Goal: Manage account settings

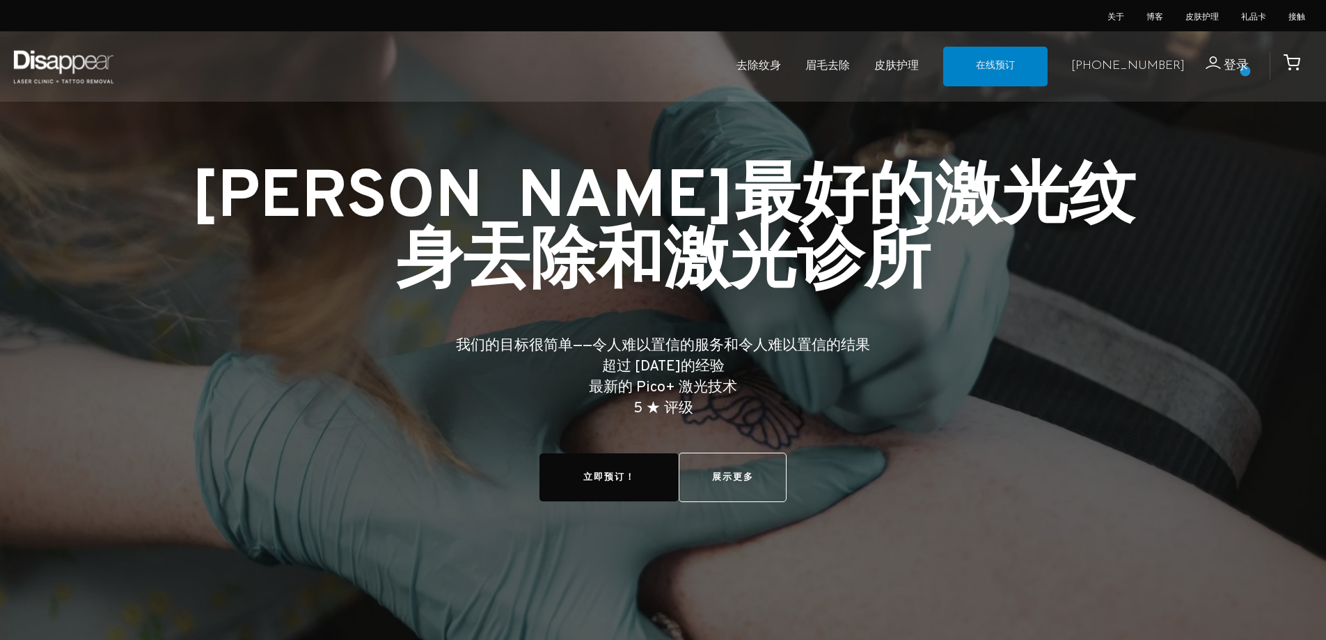
click at [1245, 71] on font "登录" at bounding box center [1236, 66] width 25 height 16
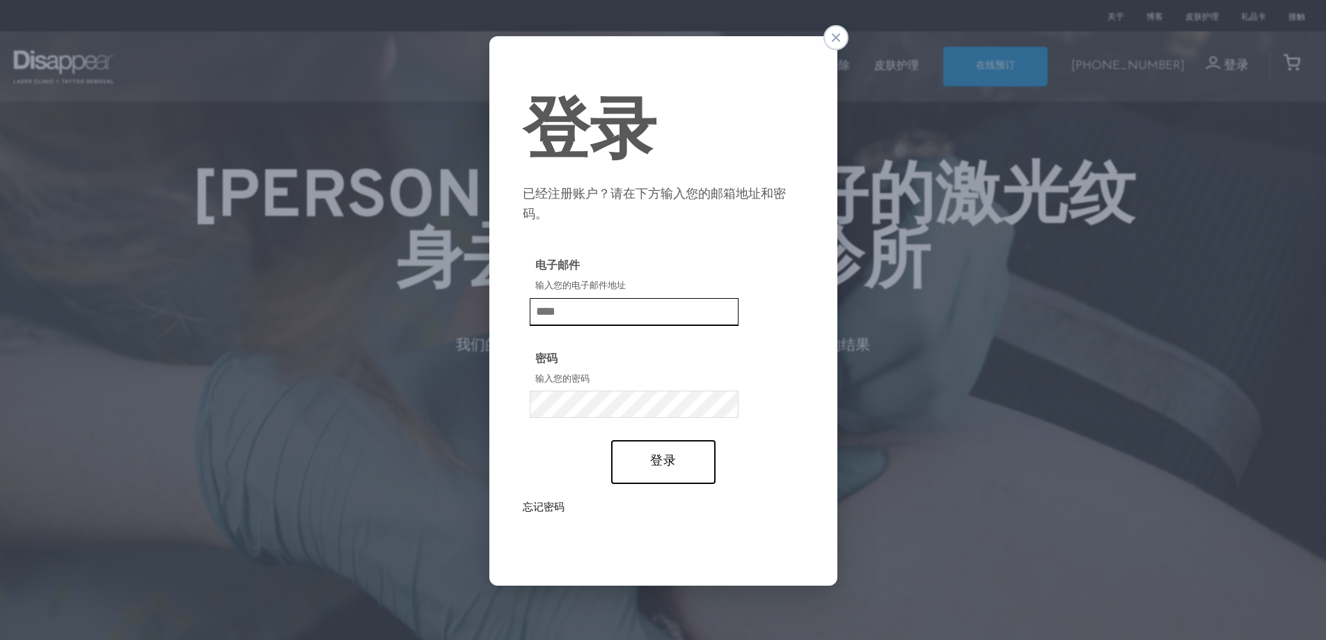
click at [633, 317] on input "电子邮件" at bounding box center [634, 312] width 209 height 28
click at [631, 308] on input "电子邮件" at bounding box center [634, 312] width 209 height 28
click at [566, 317] on input "电子邮件" at bounding box center [634, 312] width 209 height 28
click at [553, 508] on font "忘记密码" at bounding box center [544, 506] width 42 height 13
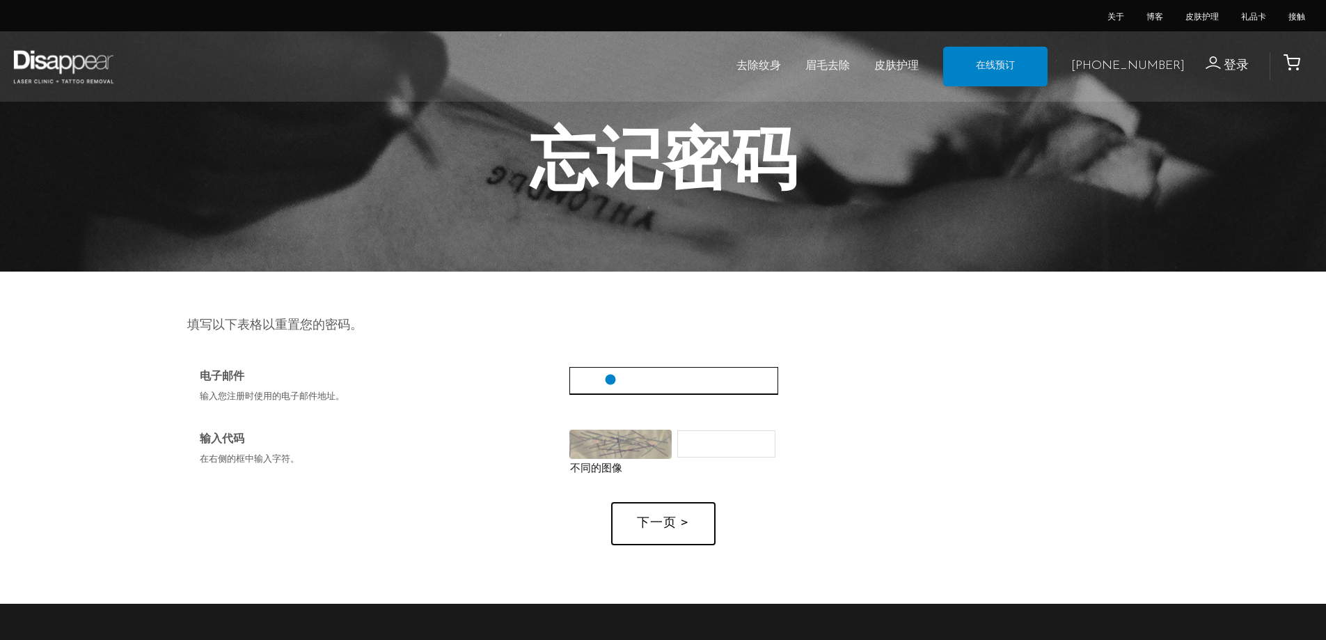
click at [610, 379] on input "电子邮件" at bounding box center [673, 381] width 209 height 28
type input "**********"
click at [702, 450] on input "输入代码" at bounding box center [726, 444] width 98 height 28
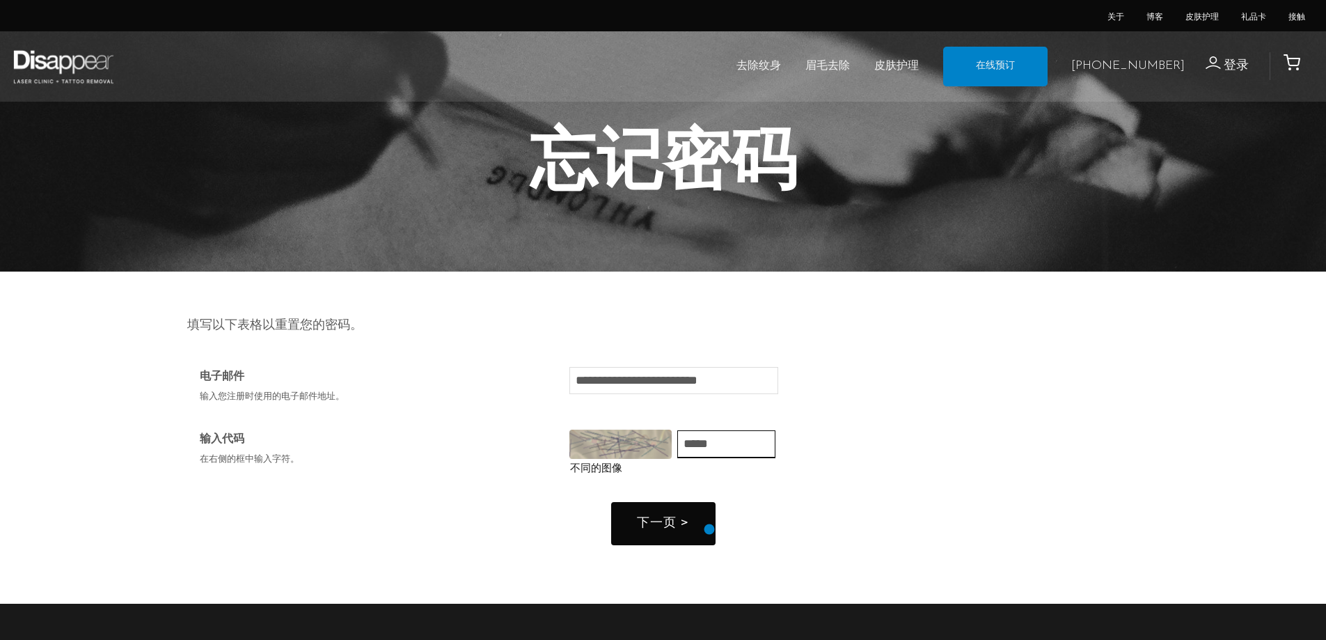
type input "*****"
click at [697, 531] on button "下一页 >" at bounding box center [663, 524] width 104 height 44
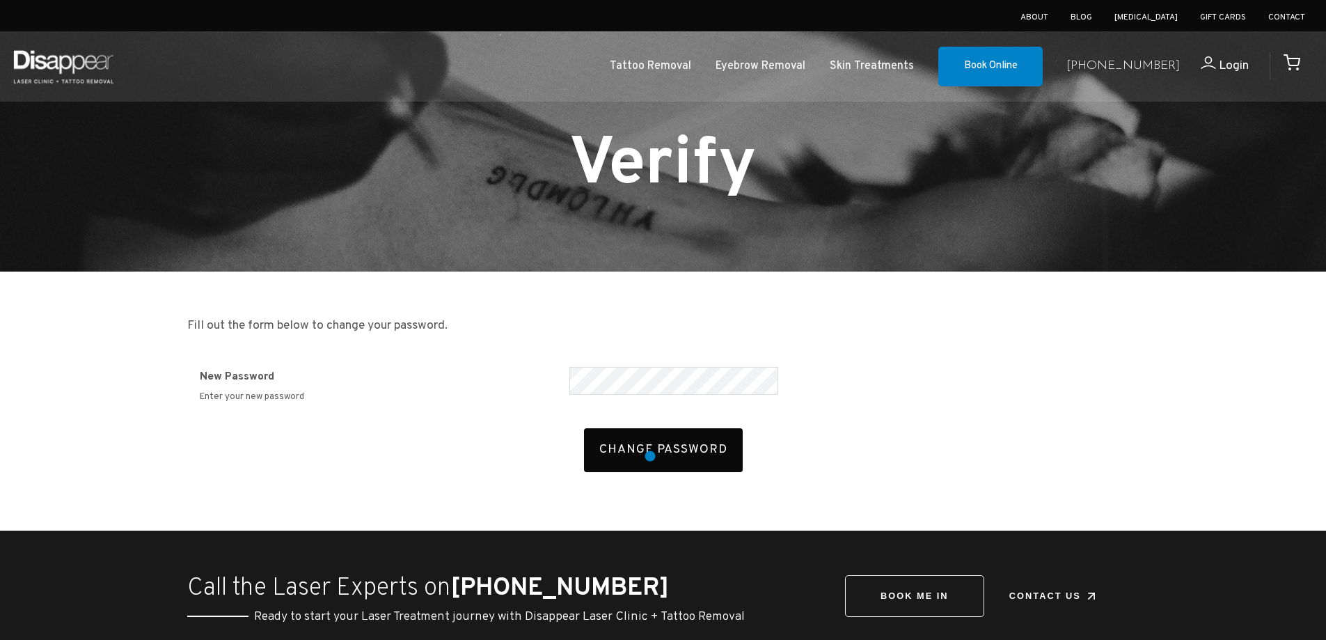
click at [650, 456] on button "Change Password" at bounding box center [663, 450] width 159 height 44
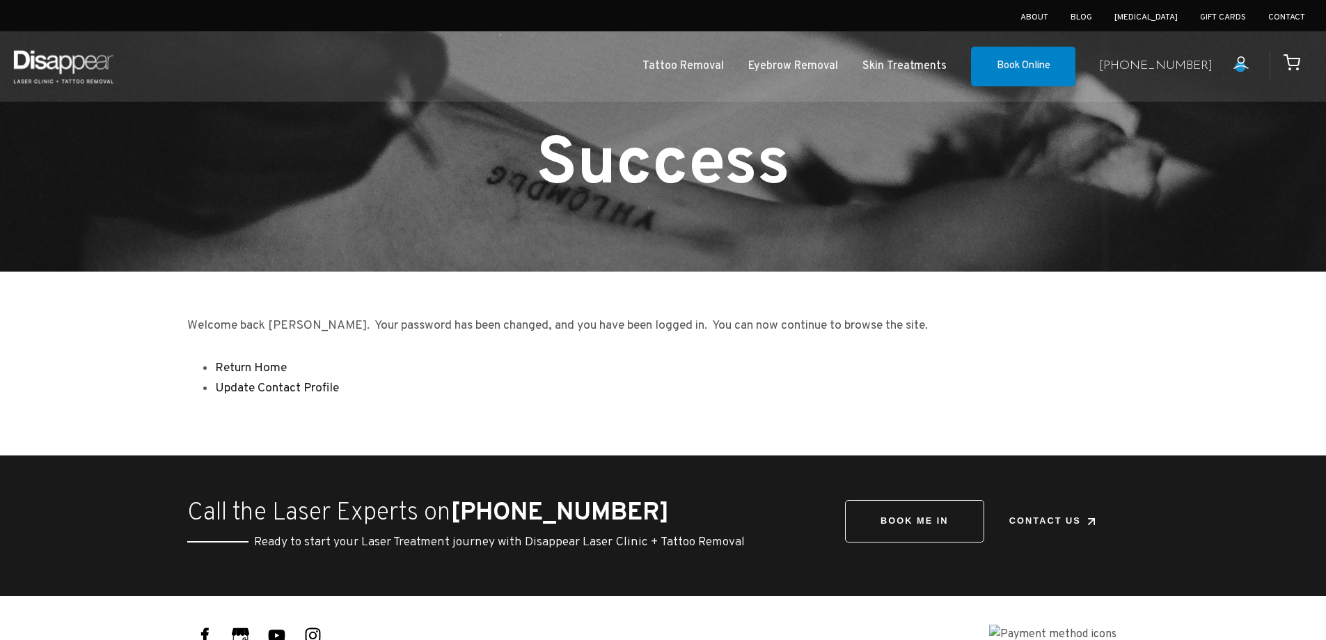
click at [1240, 67] on icon at bounding box center [1240, 62] width 15 height 13
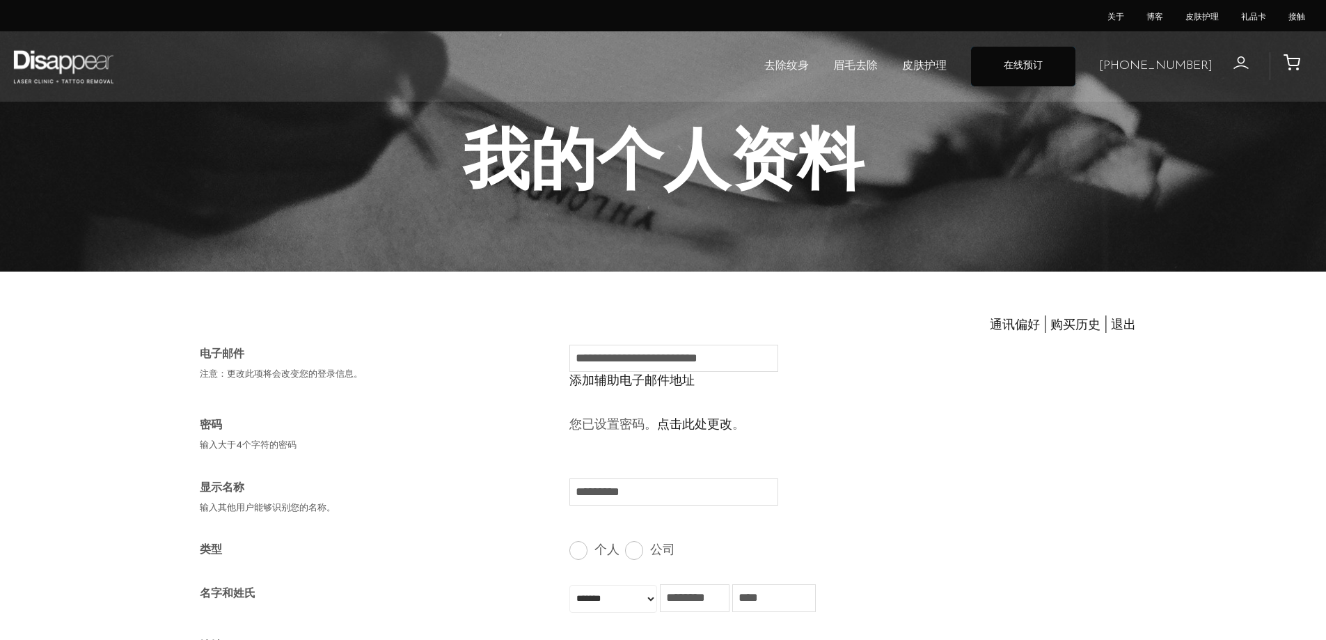
click at [1075, 68] on link "在线预订" at bounding box center [1023, 67] width 104 height 40
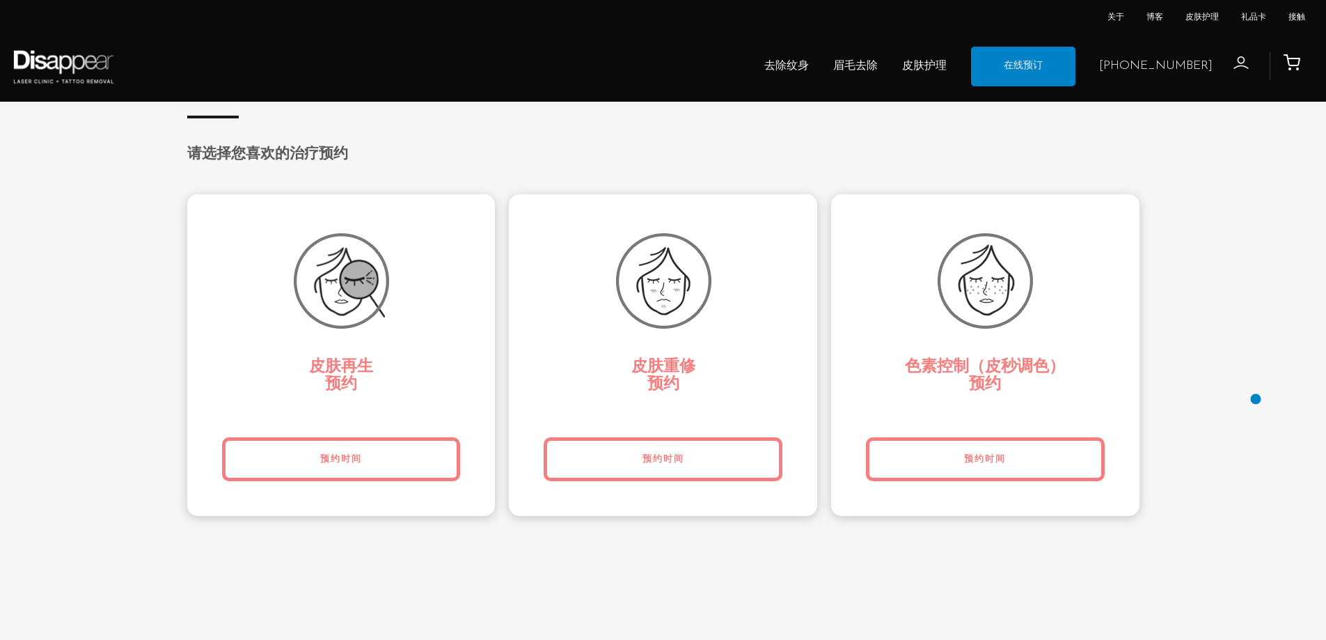
scroll to position [2993, 0]
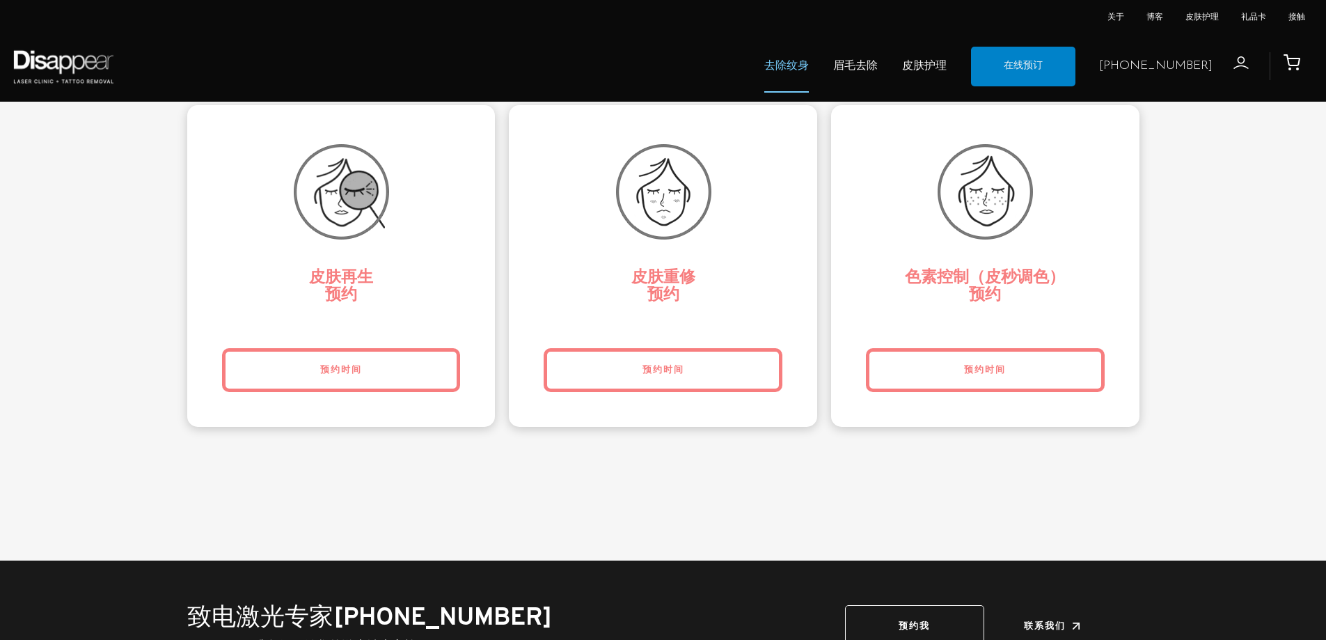
click at [809, 68] on font "去除纹身" at bounding box center [786, 66] width 45 height 14
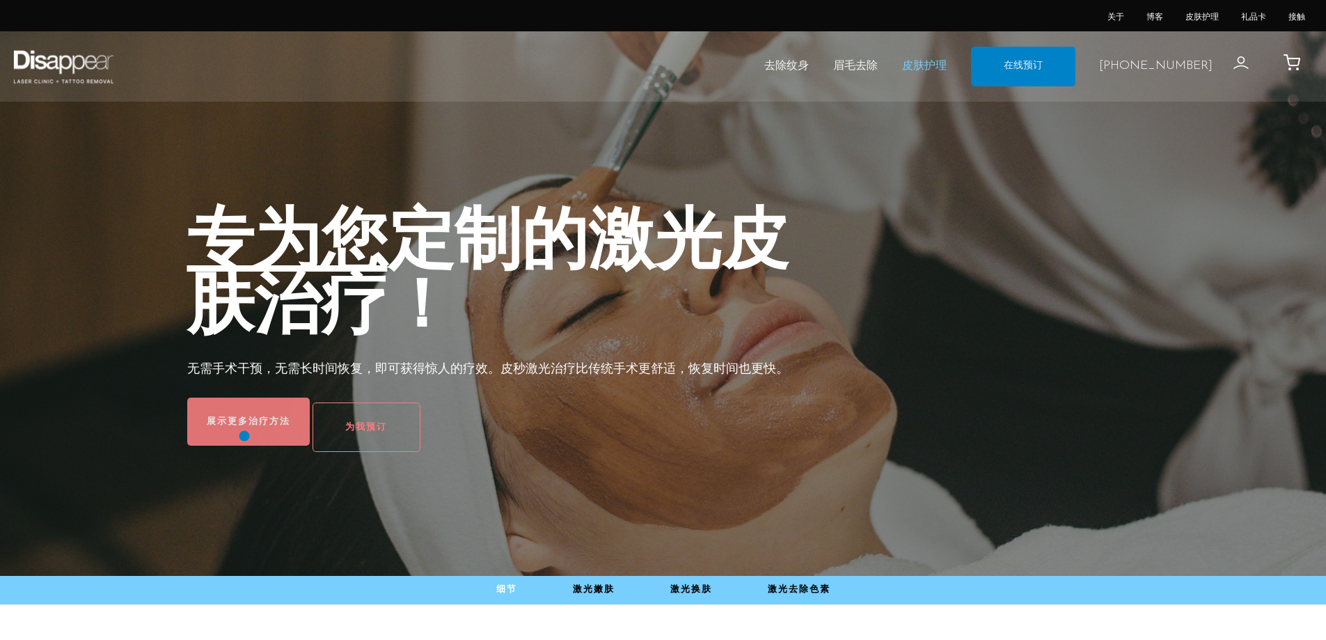
click at [244, 436] on link "展示更多治疗方法" at bounding box center [248, 421] width 123 height 48
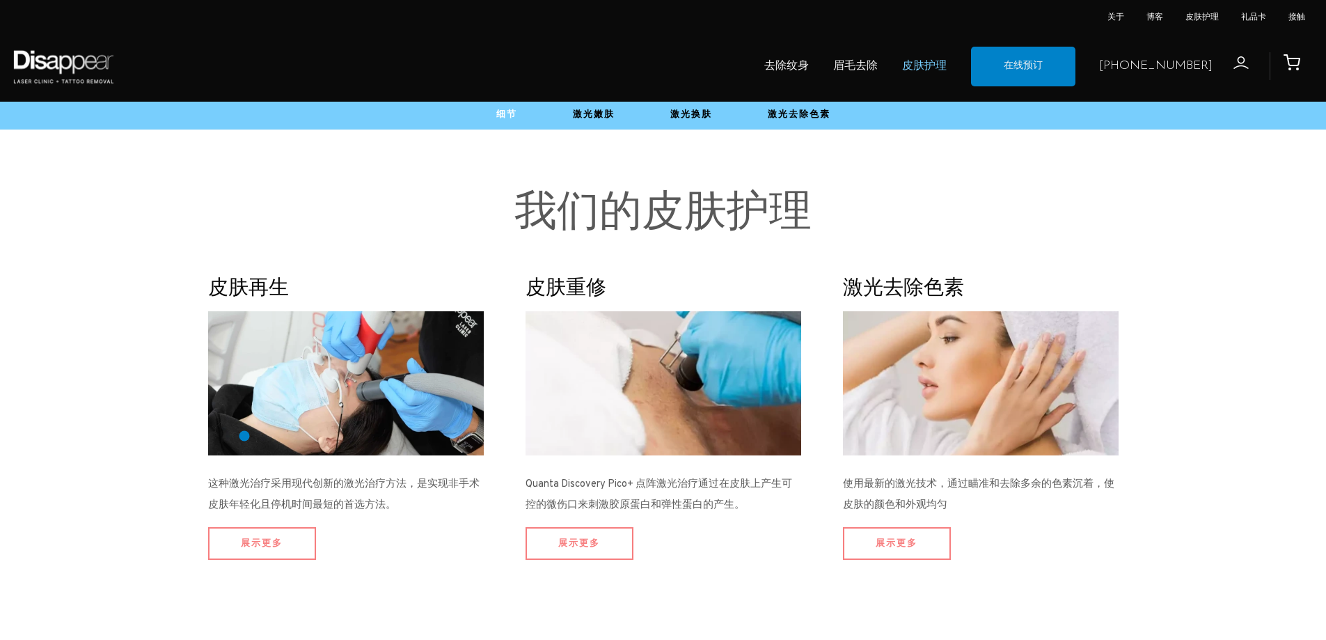
scroll to position [535, 0]
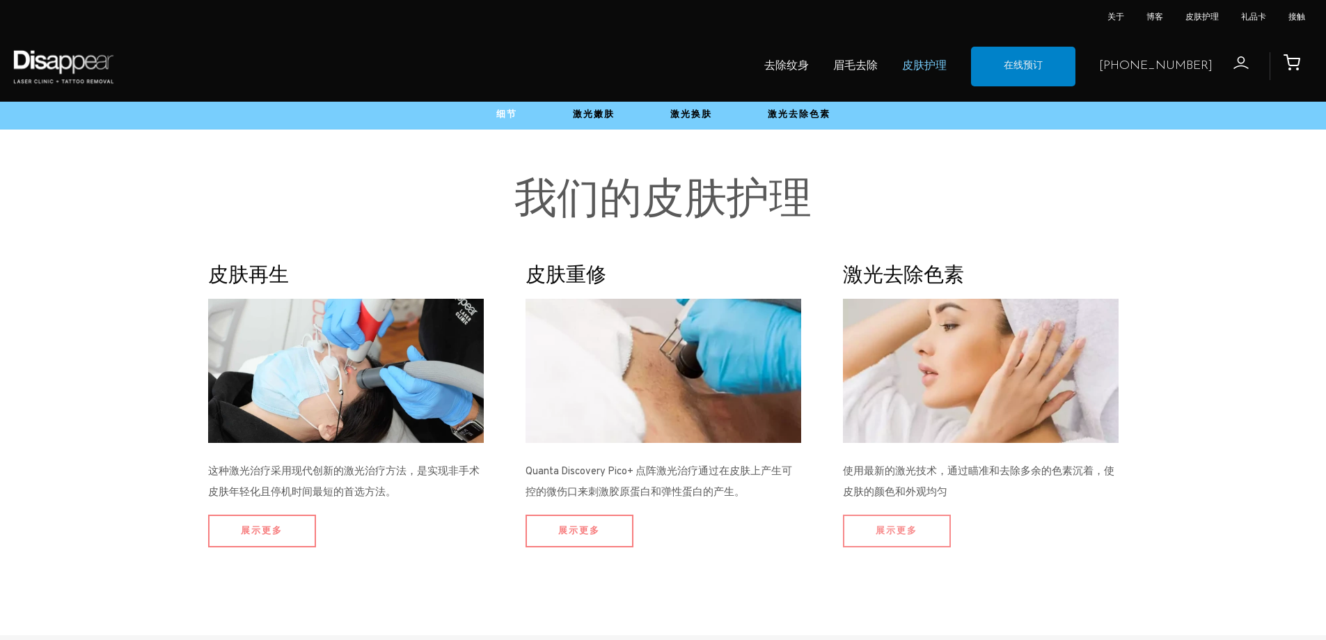
click at [896, 534] on link "展示更多" at bounding box center [897, 530] width 108 height 33
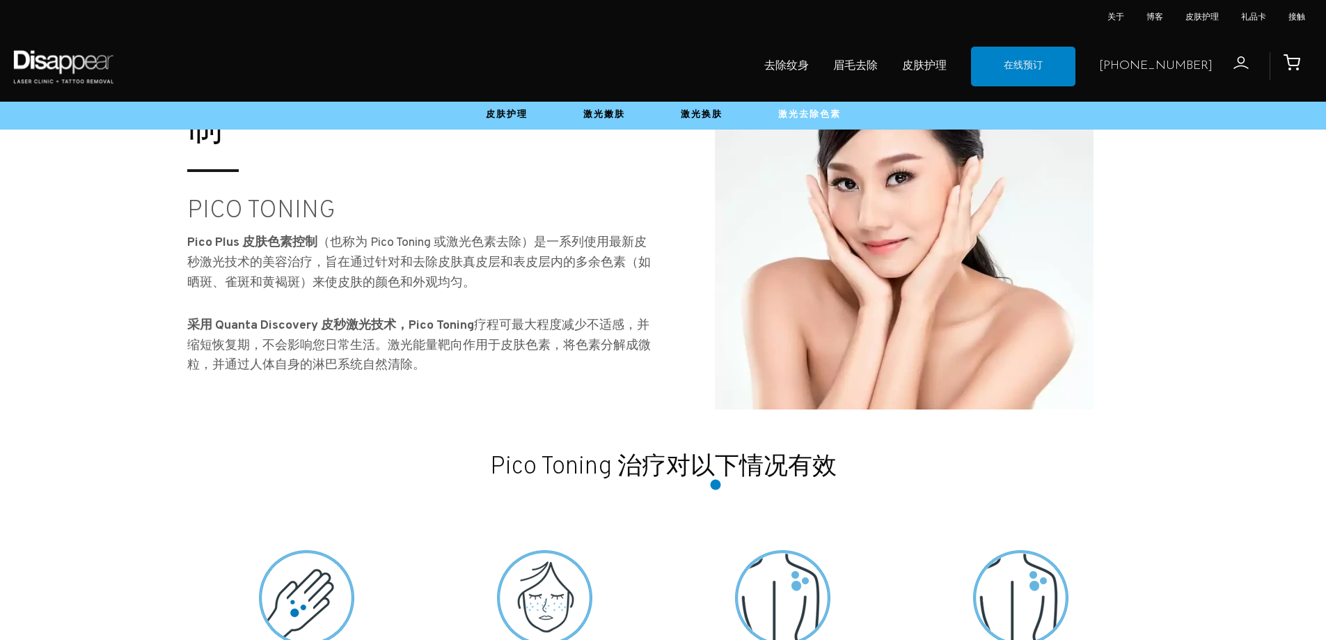
scroll to position [418, 0]
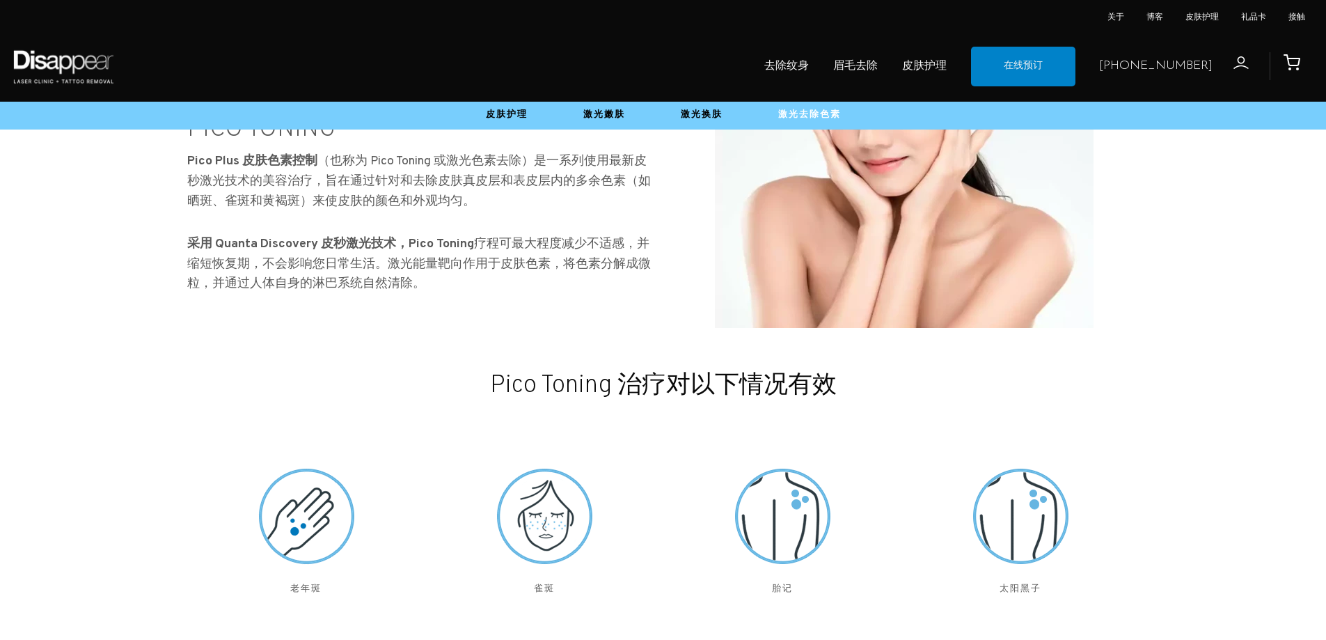
click at [546, 524] on img at bounding box center [544, 516] width 104 height 104
click at [1029, 592] on font "太阳黑子" at bounding box center [1021, 588] width 42 height 9
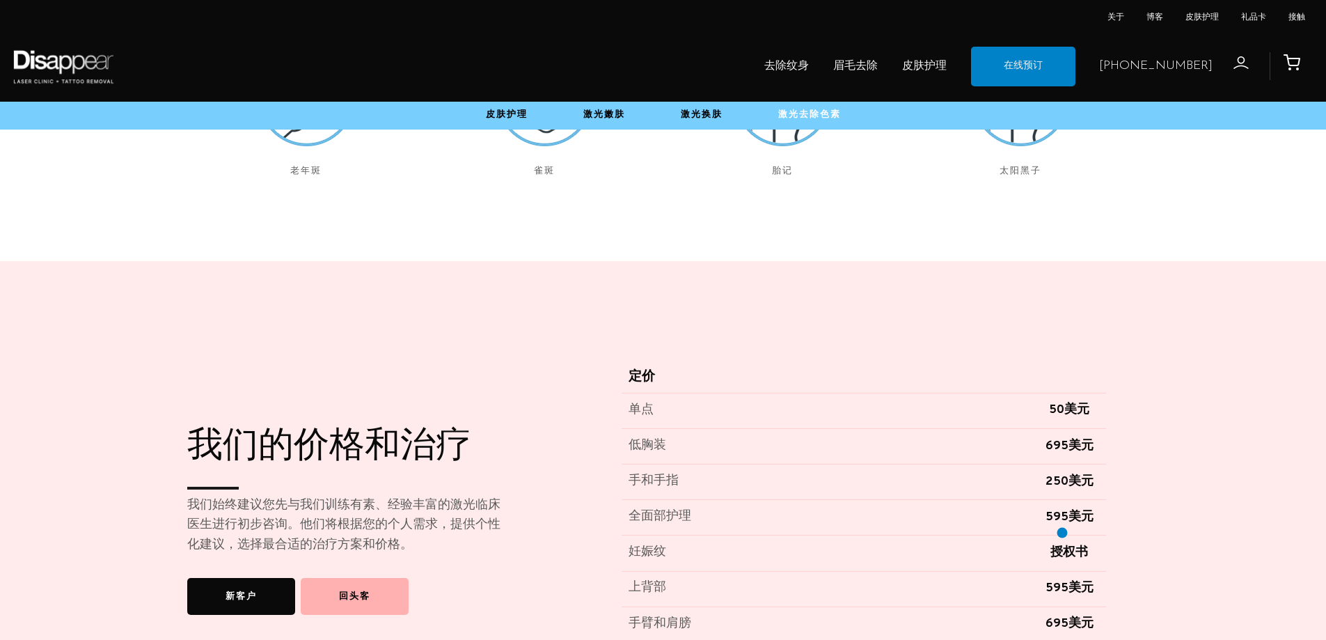
scroll to position [974, 0]
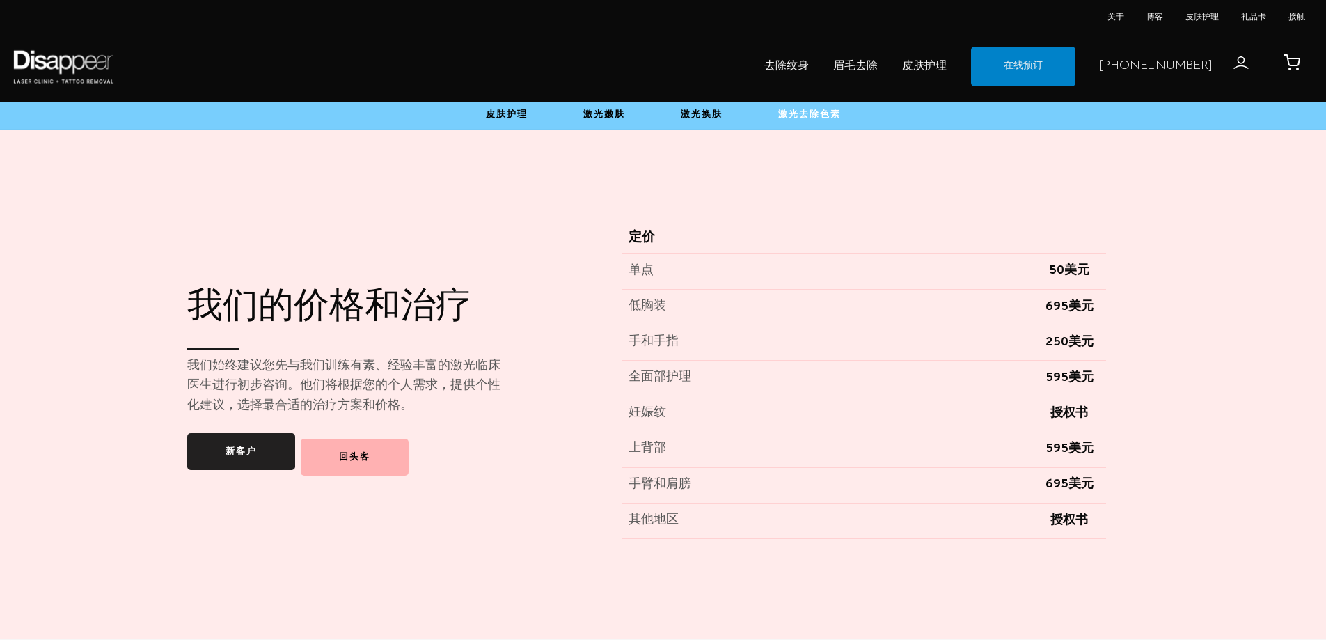
click at [284, 460] on link "新客户" at bounding box center [241, 451] width 108 height 37
drag, startPoint x: 641, startPoint y: 418, endPoint x: 1071, endPoint y: 413, distance: 430.2
click at [1070, 415] on tr "妊娠纹 授权书" at bounding box center [864, 413] width 484 height 35
click at [1072, 413] on font "授权书" at bounding box center [1069, 413] width 38 height 16
click at [1093, 413] on td "授权书" at bounding box center [1069, 413] width 73 height 35
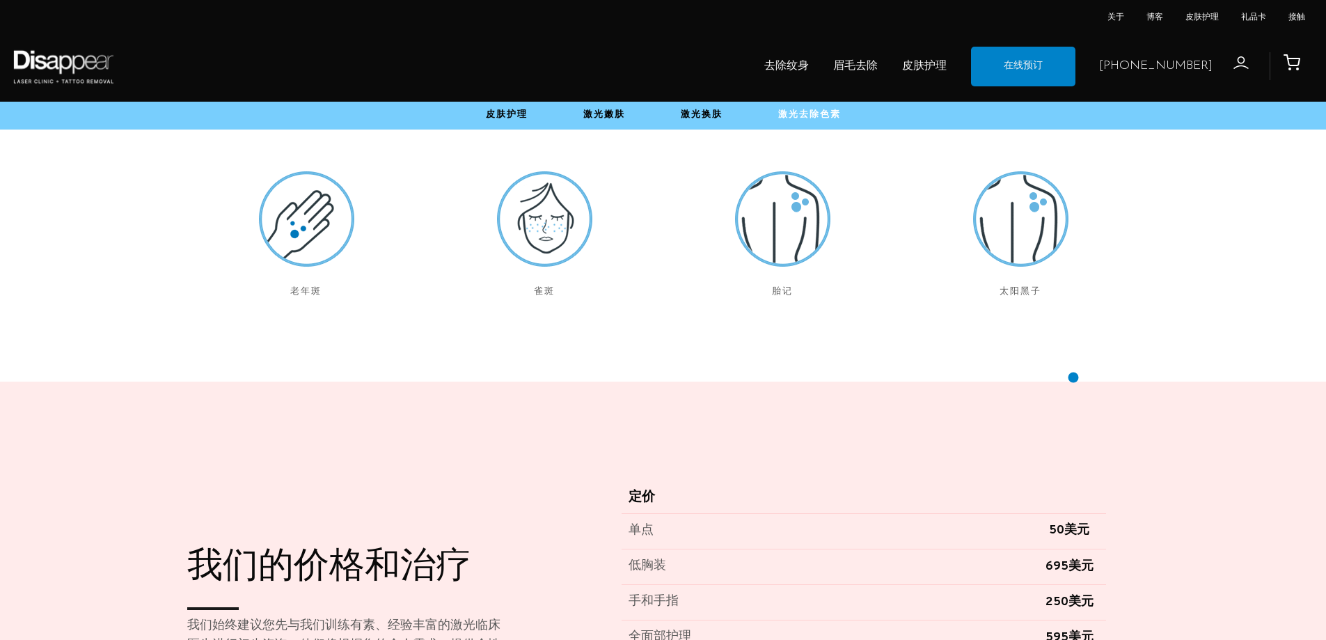
scroll to position [626, 0]
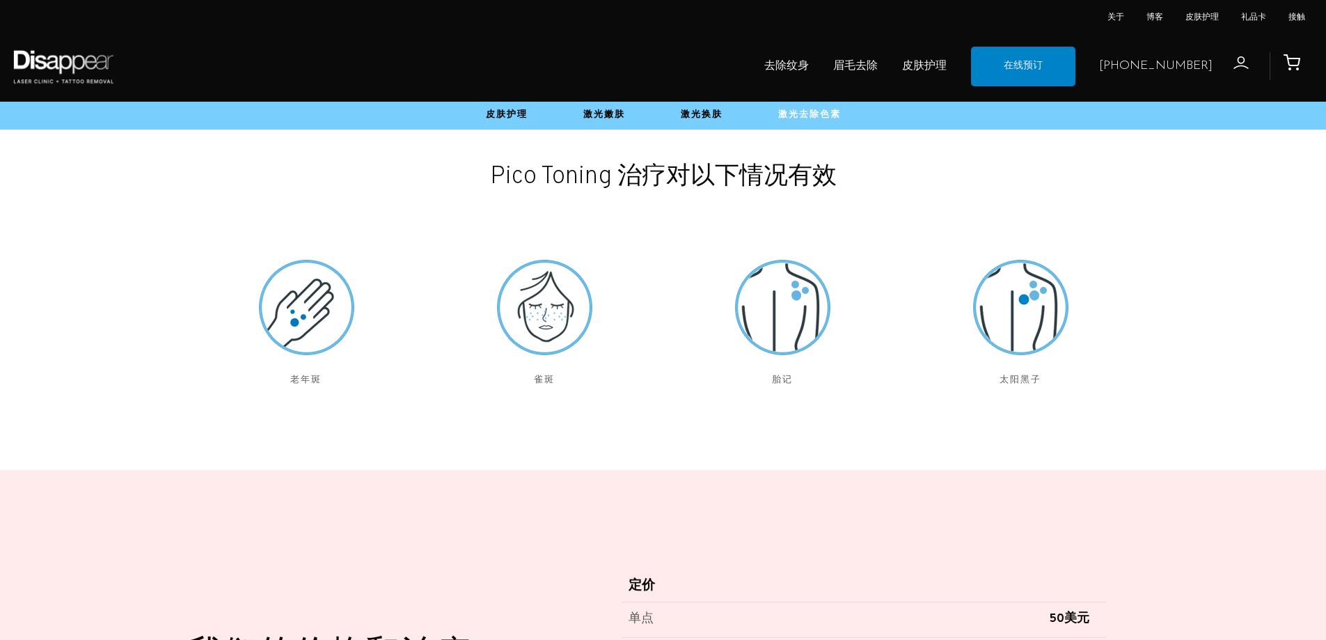
click at [1024, 299] on img at bounding box center [1020, 307] width 104 height 104
click at [704, 305] on div "胎记" at bounding box center [782, 322] width 238 height 161
click at [512, 324] on img at bounding box center [544, 307] width 104 height 104
click at [951, 56] on ul "去除纹身 眉毛去除 皮肤护理 在线预订" at bounding box center [607, 67] width 961 height 54
click at [947, 65] on font "皮肤护理" at bounding box center [924, 66] width 45 height 14
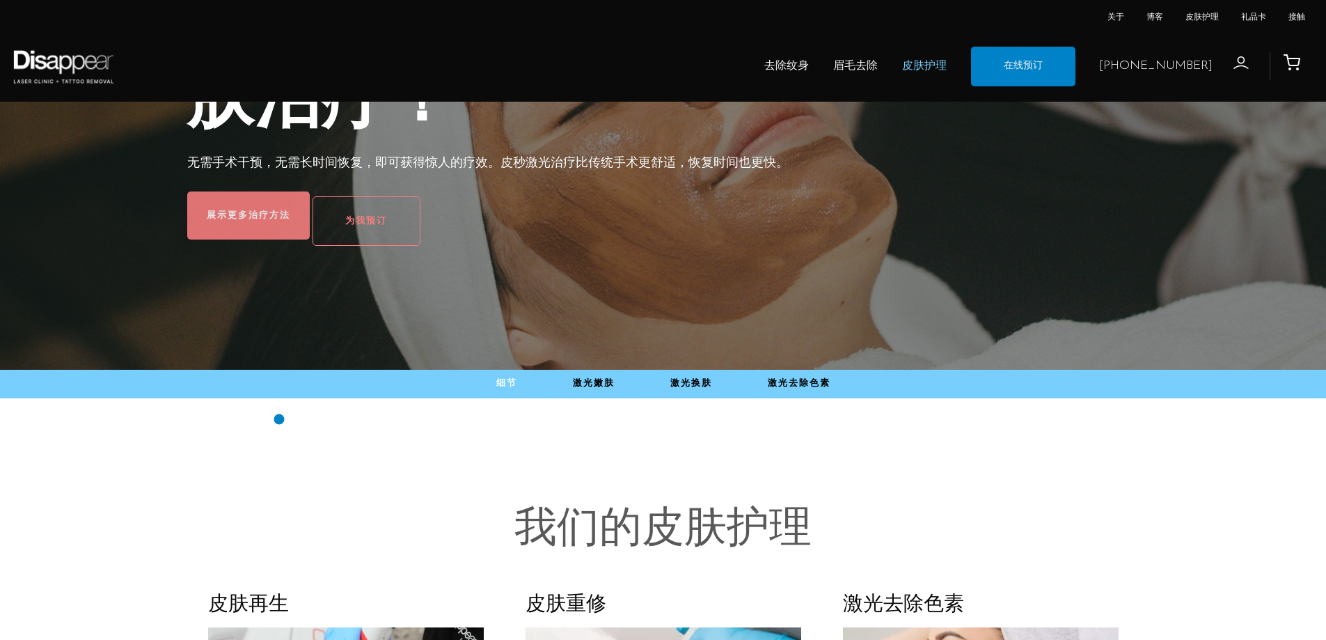
scroll to position [209, 0]
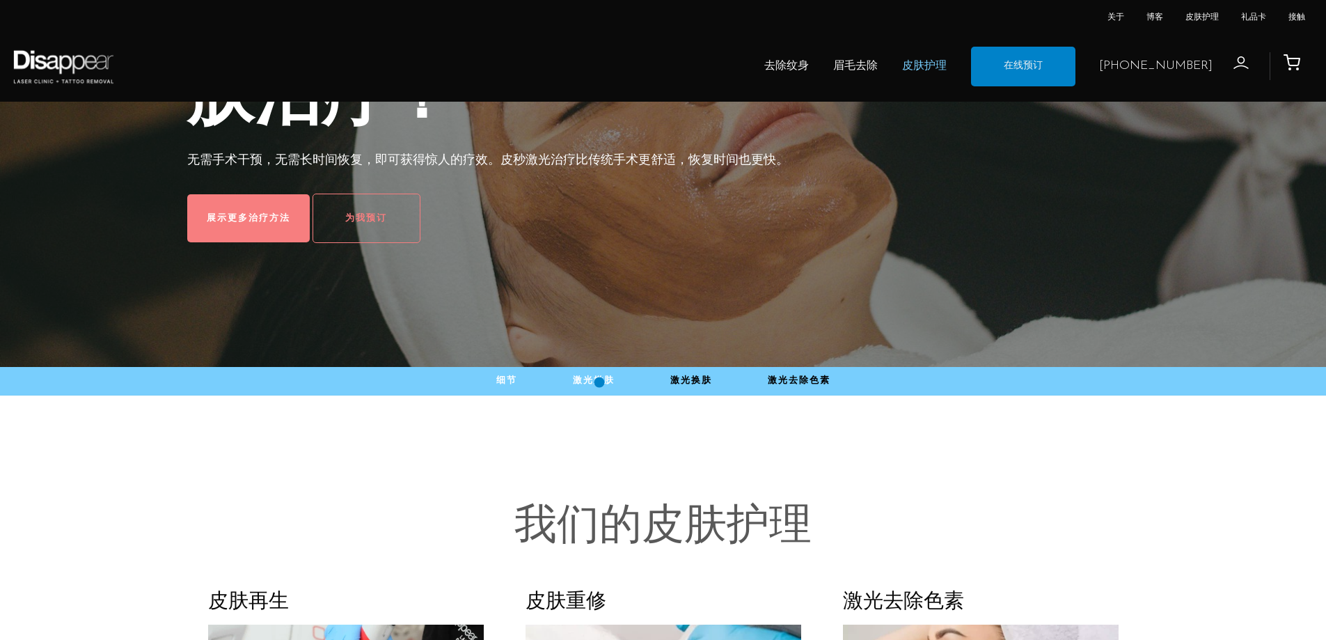
click at [599, 382] on font "激光嫩肤" at bounding box center [594, 380] width 42 height 11
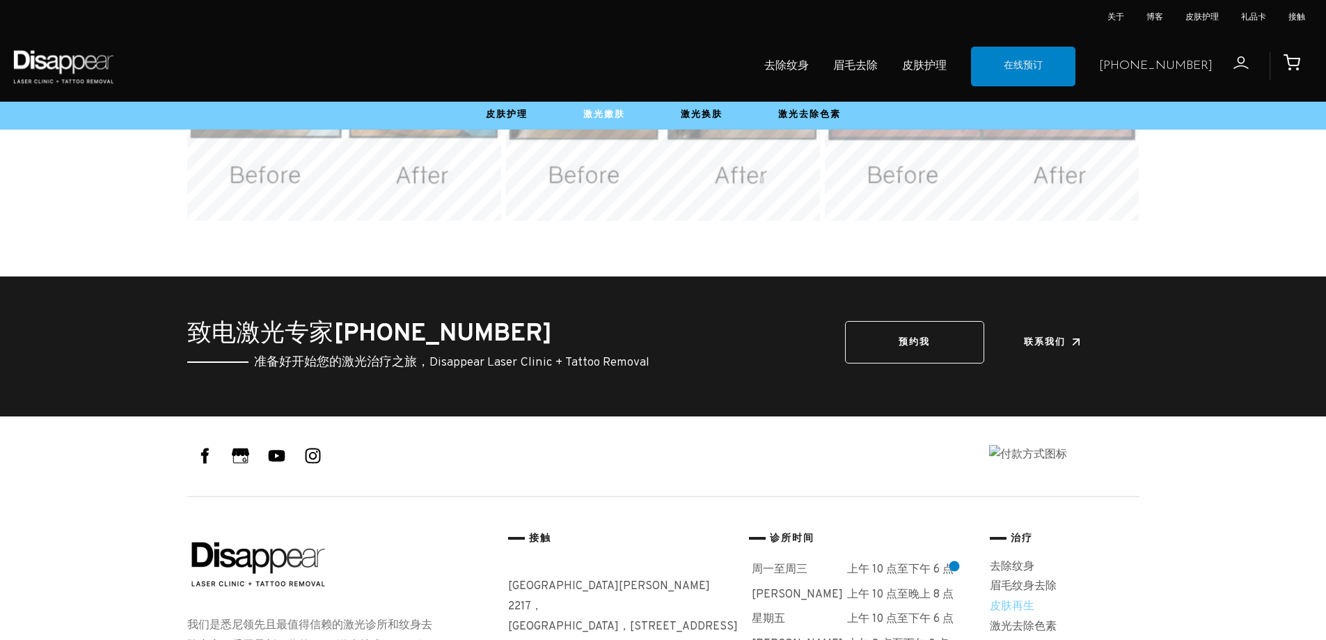
scroll to position [2575, 0]
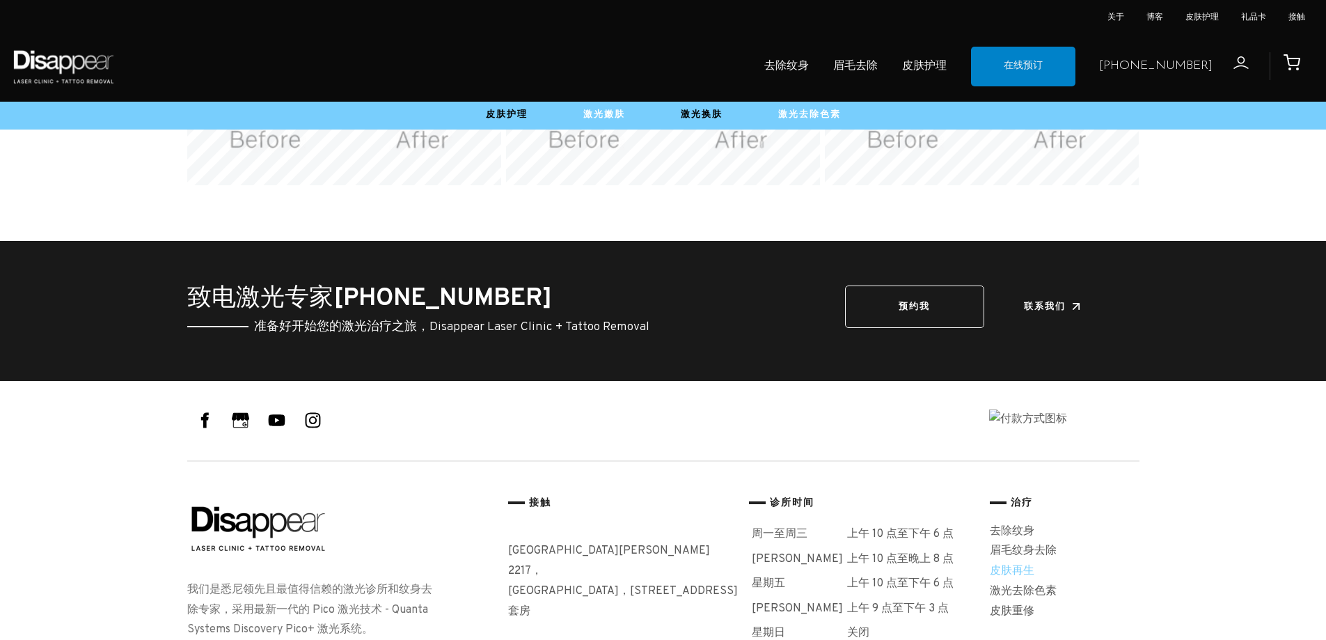
click at [793, 117] on font "激光去除色素" at bounding box center [809, 114] width 63 height 11
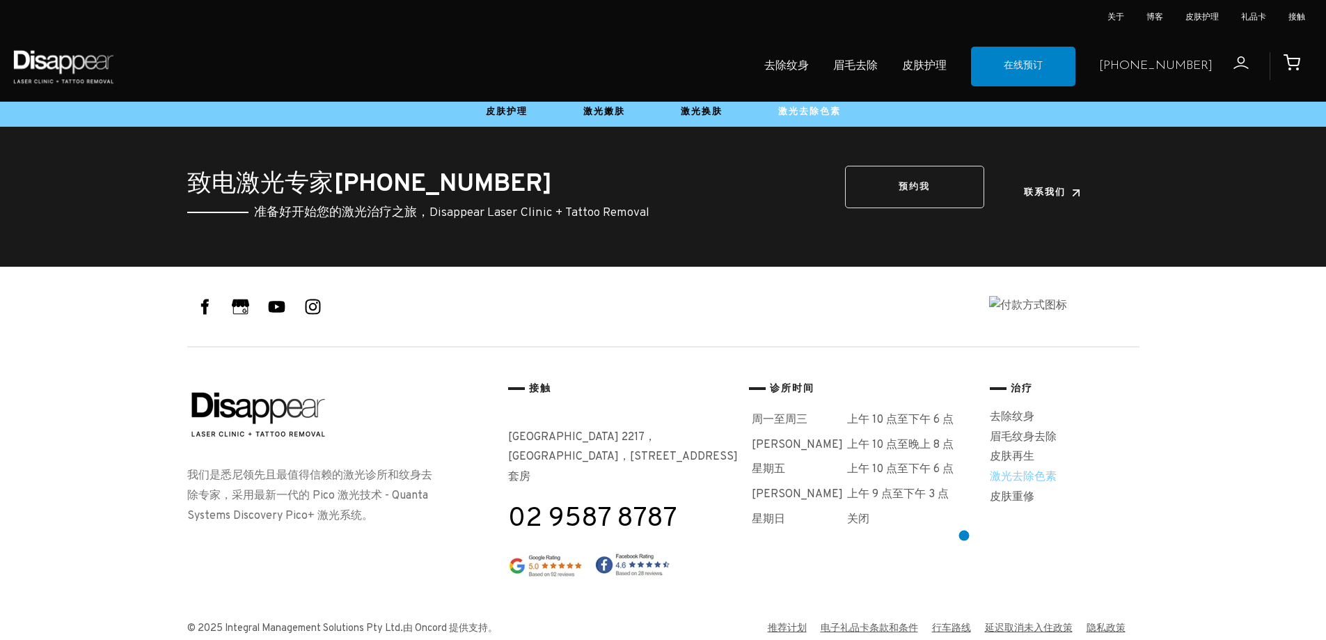
scroll to position [2651, 0]
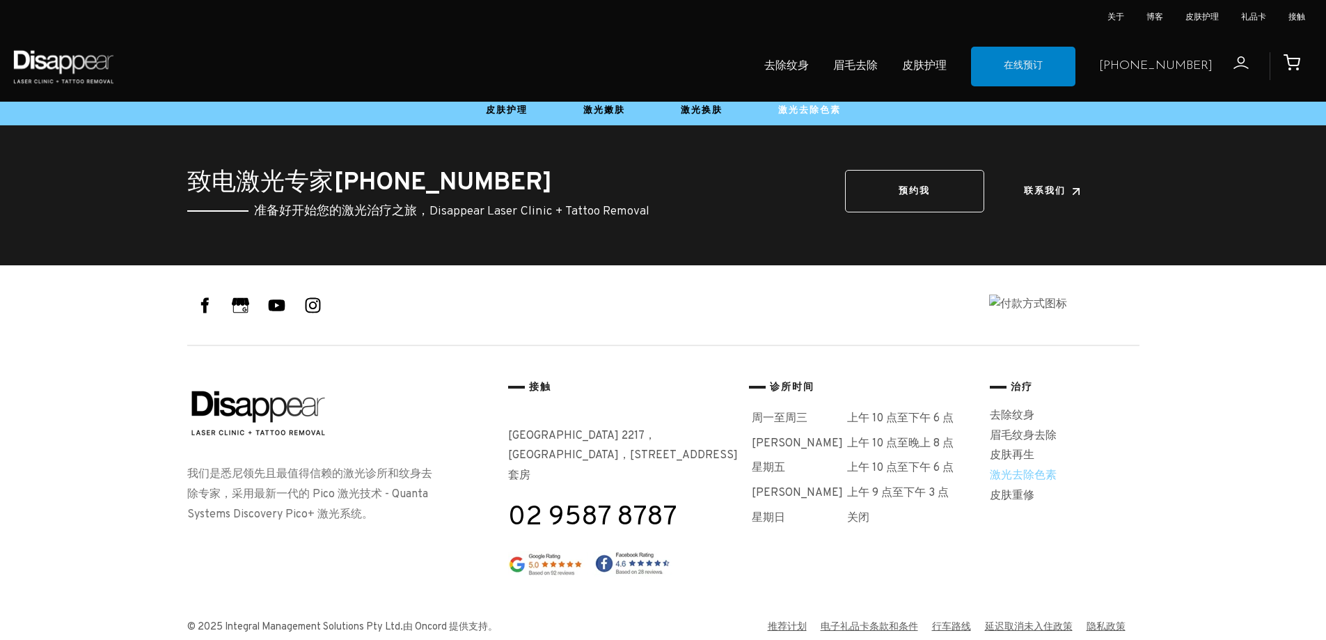
drag, startPoint x: 1198, startPoint y: 470, endPoint x: 1207, endPoint y: 468, distance: 9.2
click at [1203, 468] on div at bounding box center [663, 429] width 1326 height 329
